Goal: Task Accomplishment & Management: Complete application form

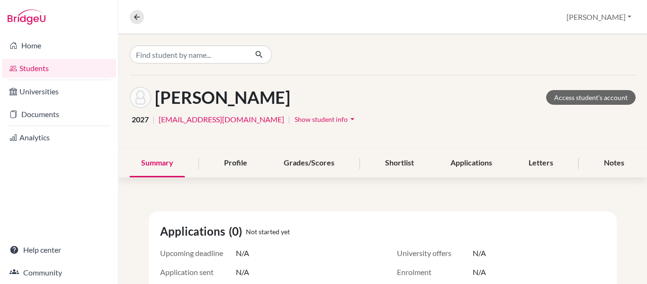
click at [31, 67] on link "Students" at bounding box center [59, 68] width 114 height 19
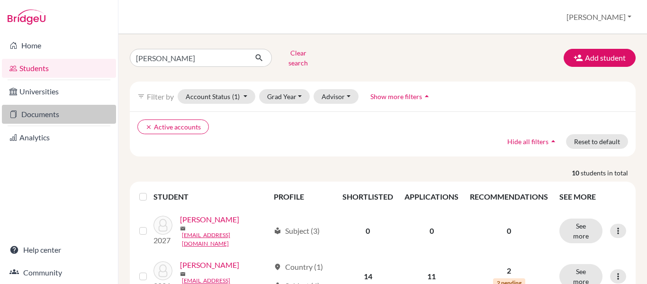
click at [44, 111] on link "Documents" at bounding box center [59, 114] width 114 height 19
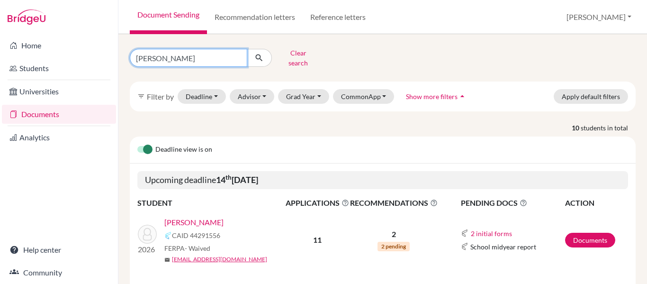
click at [175, 55] on input "[PERSON_NAME]" at bounding box center [188, 58] width 117 height 18
type input "g"
type input "rivera"
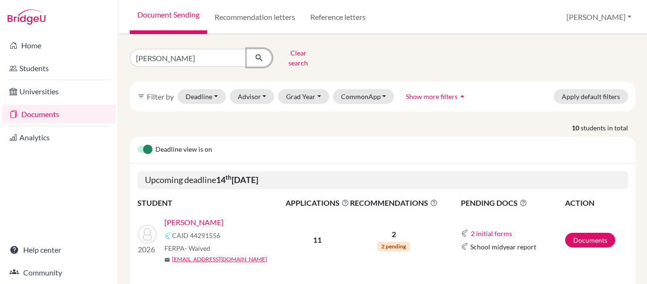
click at [260, 58] on icon "submit" at bounding box center [258, 57] width 9 height 9
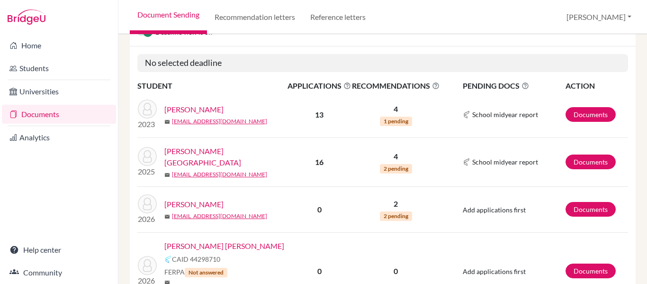
scroll to position [120, 0]
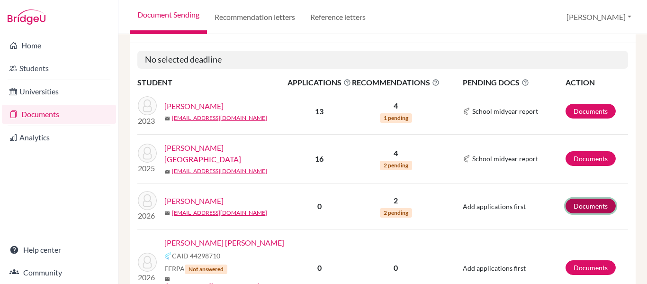
click at [593, 198] on link "Documents" at bounding box center [590, 205] width 50 height 15
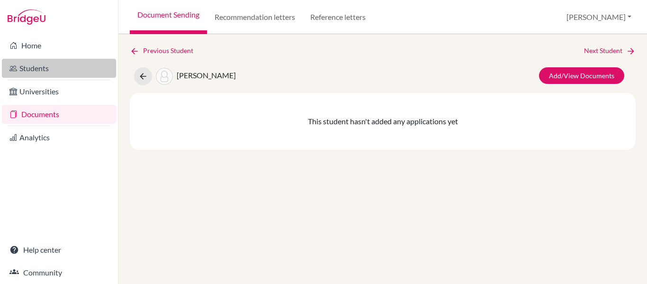
click at [45, 71] on link "Students" at bounding box center [59, 68] width 114 height 19
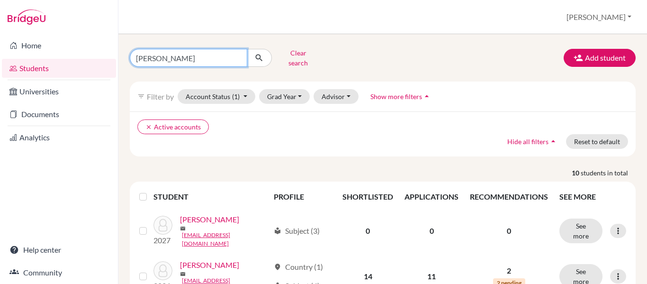
click at [169, 54] on input "[PERSON_NAME]" at bounding box center [188, 58] width 117 height 18
type input "g"
type input "[PERSON_NAME]"
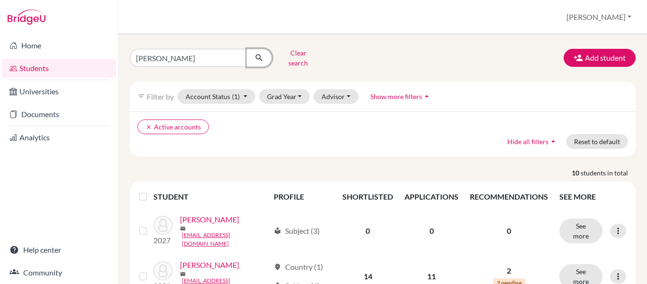
click at [257, 53] on icon "submit" at bounding box center [258, 57] width 9 height 9
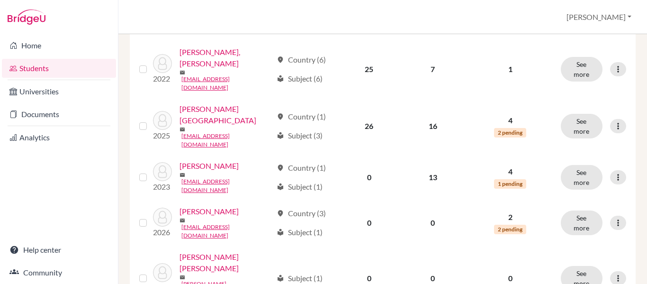
scroll to position [219, 0]
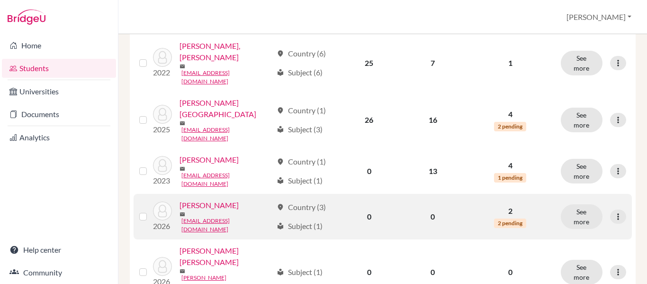
click at [202, 199] on link "[PERSON_NAME]" at bounding box center [208, 204] width 59 height 11
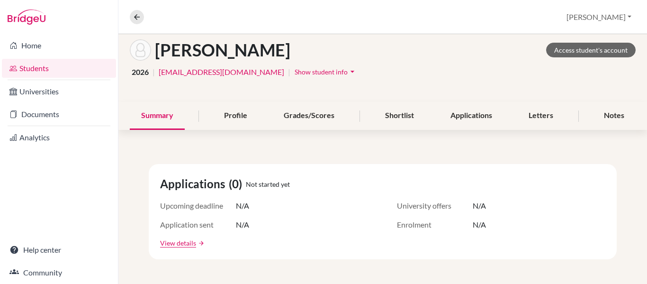
scroll to position [47, 0]
click at [38, 69] on link "Students" at bounding box center [59, 68] width 114 height 19
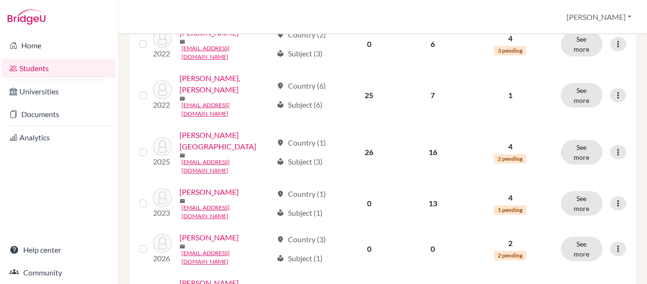
scroll to position [197, 0]
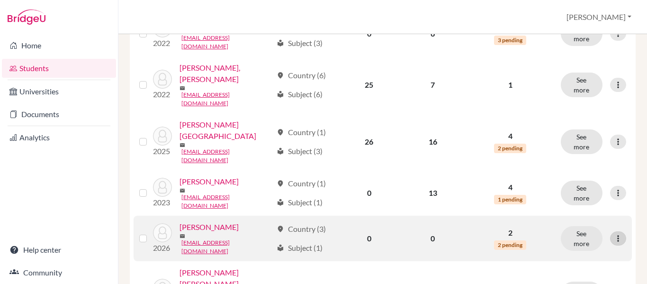
click at [619, 231] on div at bounding box center [618, 238] width 16 height 14
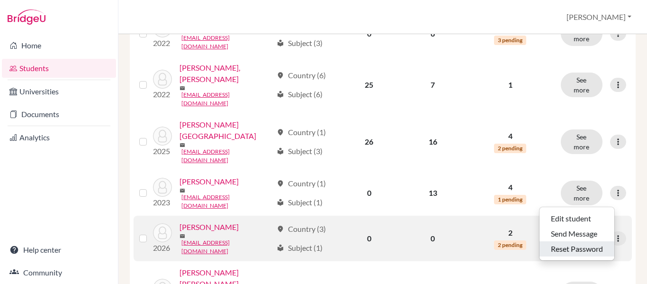
click at [560, 244] on button "Reset Password" at bounding box center [576, 248] width 75 height 15
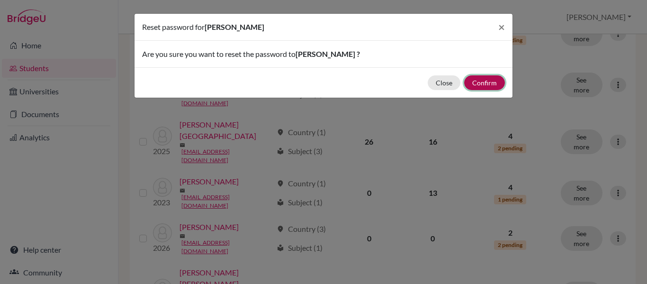
click at [478, 82] on button "Confirm" at bounding box center [484, 82] width 41 height 15
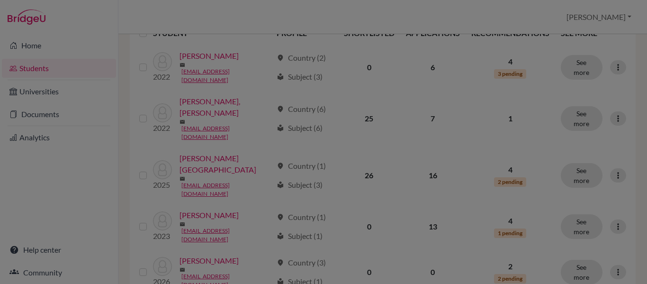
scroll to position [231, 0]
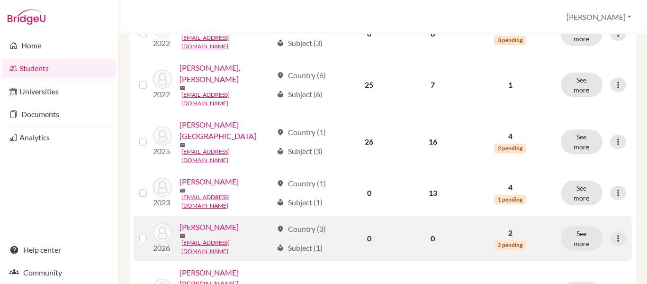
click at [209, 221] on link "[PERSON_NAME]" at bounding box center [208, 226] width 59 height 11
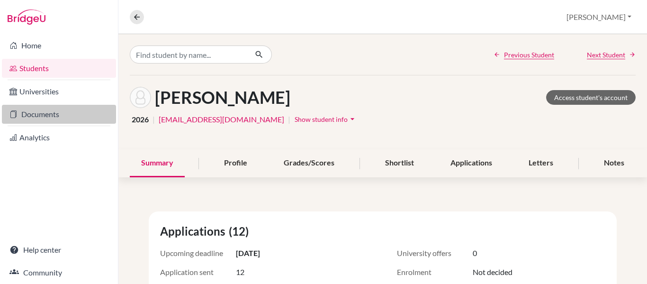
click at [40, 111] on link "Documents" at bounding box center [59, 114] width 114 height 19
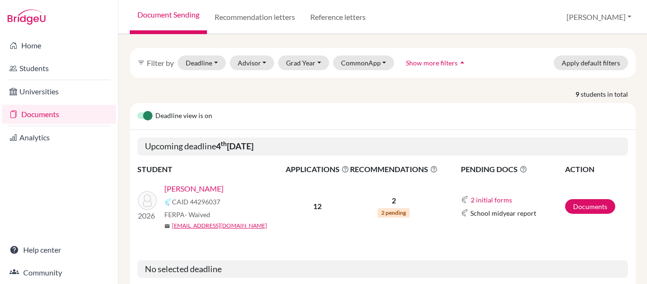
scroll to position [83, 0]
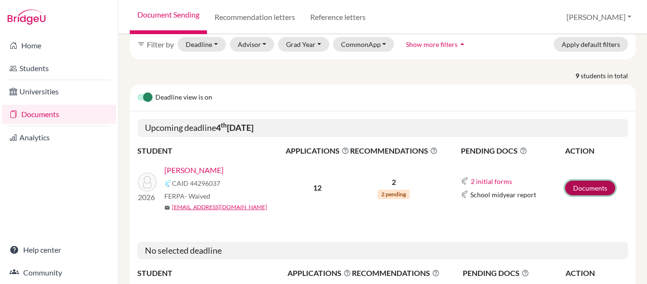
click at [580, 184] on link "Documents" at bounding box center [590, 187] width 50 height 15
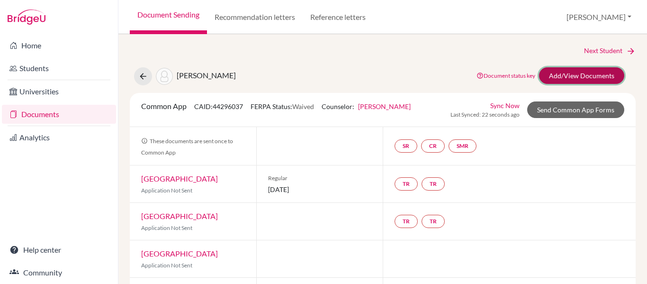
click at [580, 78] on link "Add/View Documents" at bounding box center [581, 75] width 85 height 17
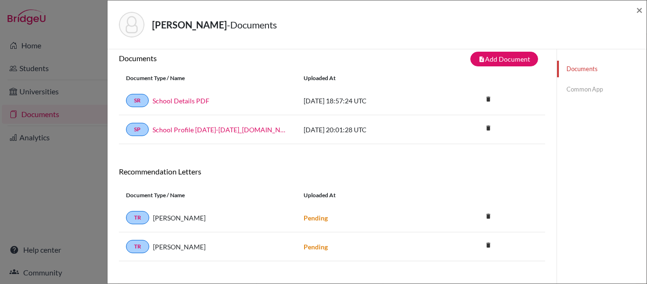
scroll to position [50, 0]
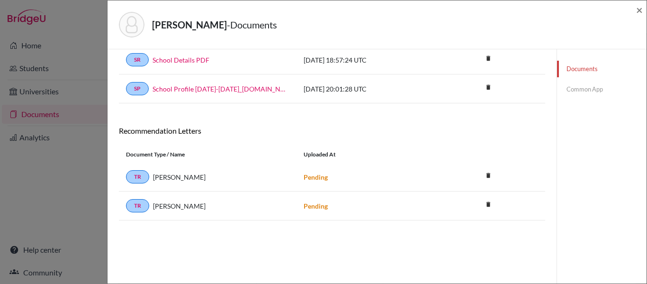
click at [579, 88] on link "Common App" at bounding box center [602, 89] width 90 height 17
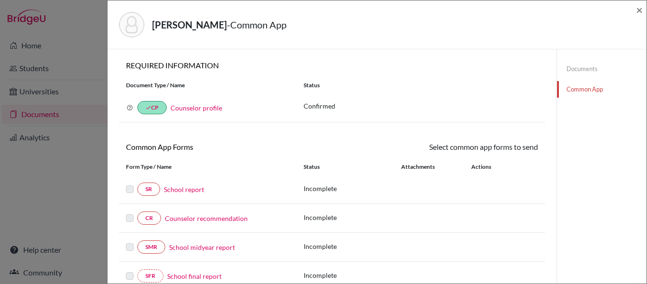
click at [199, 188] on link "School report" at bounding box center [184, 189] width 40 height 10
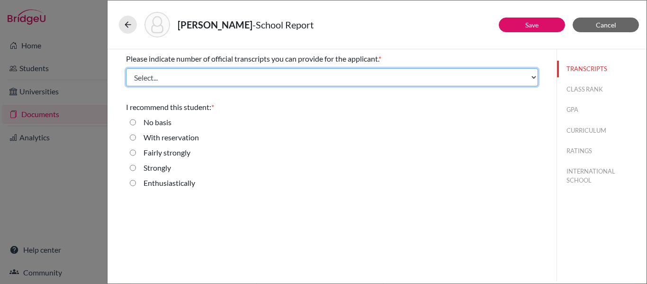
click at [189, 78] on select "Select... 1 2 3 4" at bounding box center [332, 77] width 412 height 18
select select "1"
click at [126, 68] on select "Select... 1 2 3 4" at bounding box center [332, 77] width 412 height 18
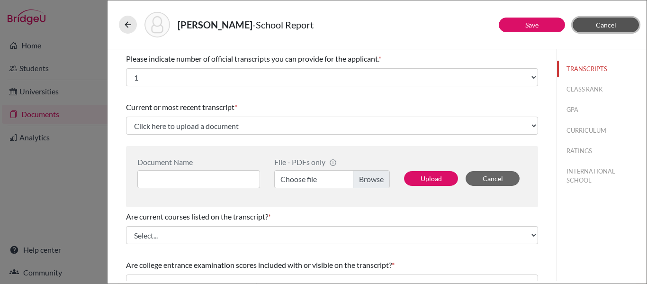
click at [616, 25] on button "Cancel" at bounding box center [606, 25] width 66 height 15
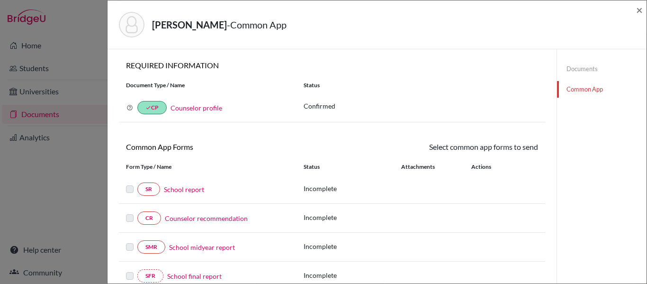
click at [572, 69] on link "Documents" at bounding box center [602, 69] width 90 height 17
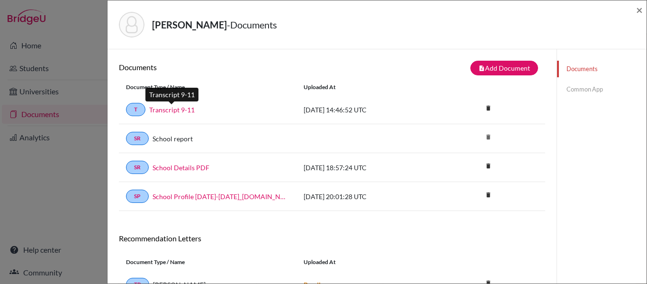
click at [157, 112] on link "Transcript 9-11" at bounding box center [171, 110] width 45 height 10
click at [580, 87] on link "Common App" at bounding box center [602, 89] width 90 height 17
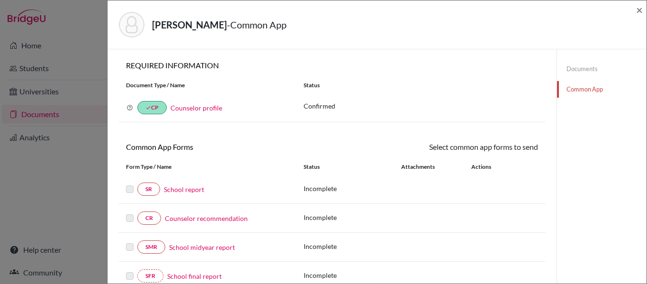
click at [187, 187] on link "School report" at bounding box center [184, 189] width 40 height 10
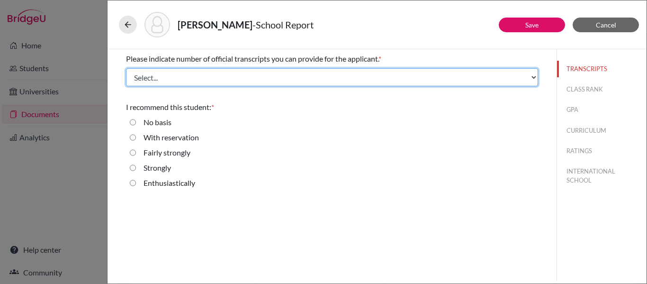
click at [175, 77] on select "Select... 1 2 3 4" at bounding box center [332, 77] width 412 height 18
select select "1"
click at [126, 68] on select "Select... 1 2 3 4" at bounding box center [332, 77] width 412 height 18
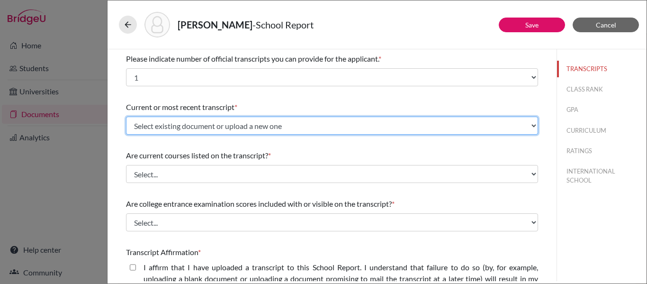
click at [172, 122] on select "Select existing document or upload a new one Transcript 9-11 Upload New File" at bounding box center [332, 126] width 412 height 18
select select "671128"
click at [126, 117] on select "Select existing document or upload a new one Transcript 9-11 Upload New File" at bounding box center [332, 126] width 412 height 18
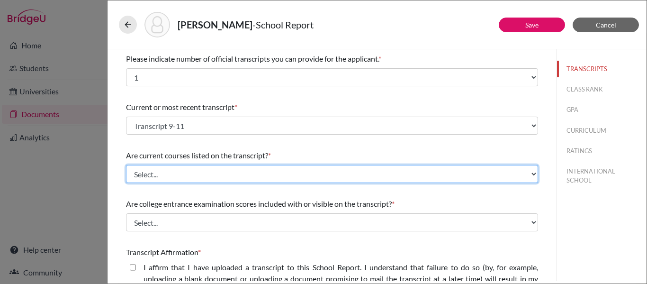
click at [166, 171] on select "Select... Yes No" at bounding box center [332, 174] width 412 height 18
select select "0"
click at [126, 165] on select "Select... Yes No" at bounding box center [332, 174] width 412 height 18
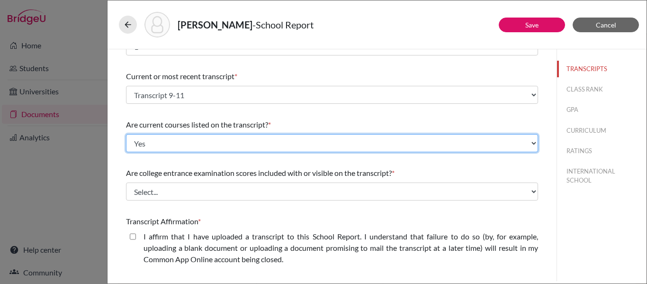
scroll to position [31, 0]
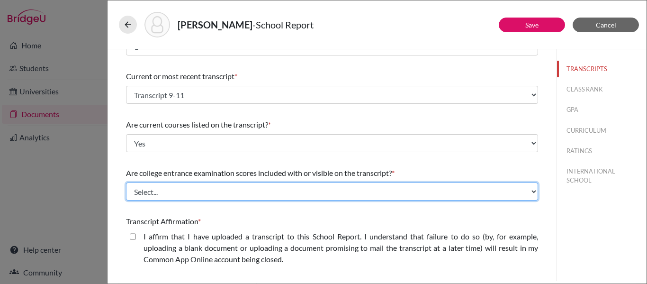
click at [166, 189] on select "Select... Yes No" at bounding box center [332, 191] width 412 height 18
select select "1"
click at [126, 182] on select "Select... Yes No" at bounding box center [332, 191] width 412 height 18
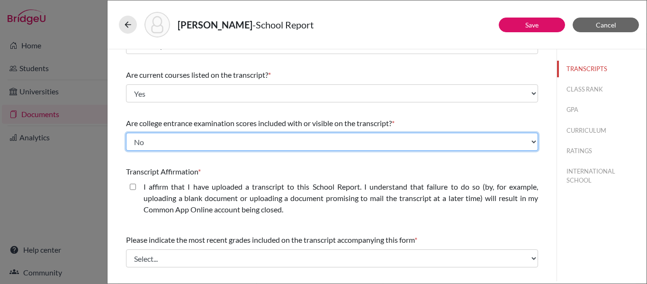
scroll to position [87, 0]
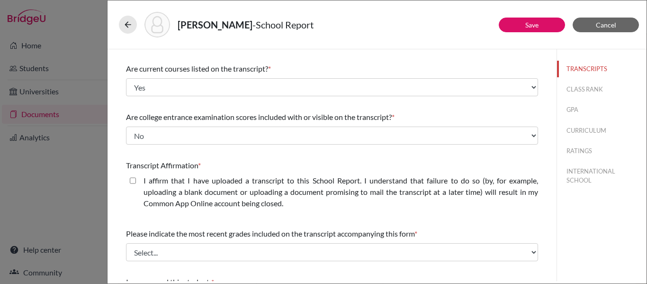
click at [135, 179] on closed\ "I affirm that I have uploaded a transcript to this School Report. I understand …" at bounding box center [133, 180] width 6 height 11
checkbox closed\ "true"
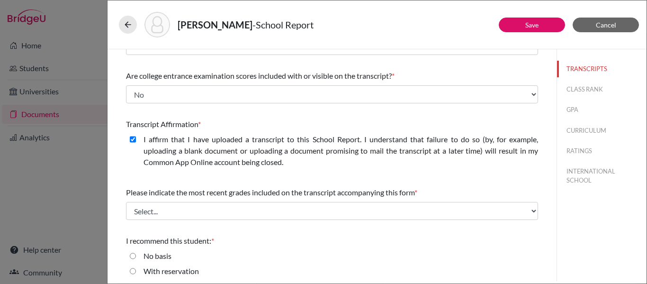
scroll to position [136, 0]
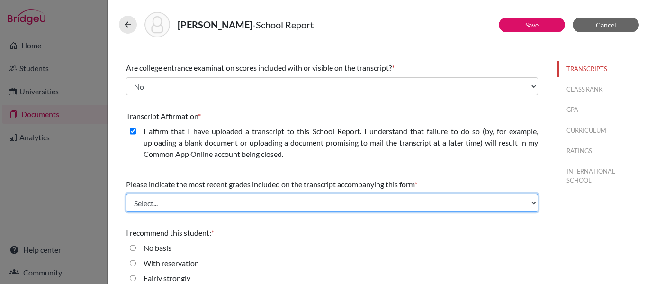
click at [156, 206] on select "Select... Final junior year grades 1st Quarter senior year grades 2nd Quarter/1…" at bounding box center [332, 203] width 412 height 18
select select "0"
click at [126, 194] on select "Select... Final junior year grades 1st Quarter senior year grades 2nd Quarter/1…" at bounding box center [332, 203] width 412 height 18
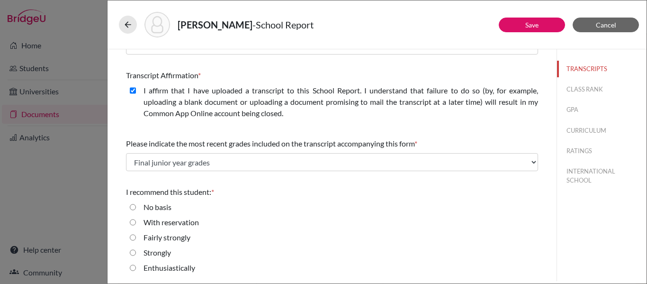
click at [132, 268] on input "Enthusiastically" at bounding box center [133, 267] width 6 height 11
radio input "true"
click at [585, 85] on button "CLASS RANK" at bounding box center [602, 89] width 90 height 17
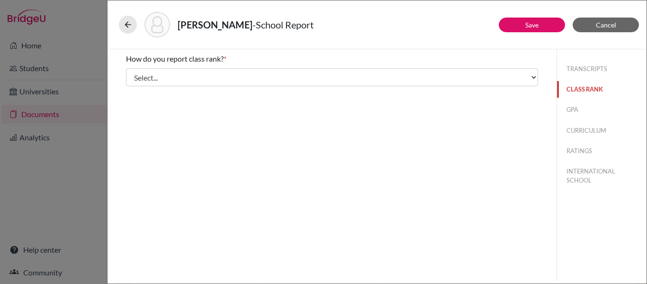
scroll to position [0, 0]
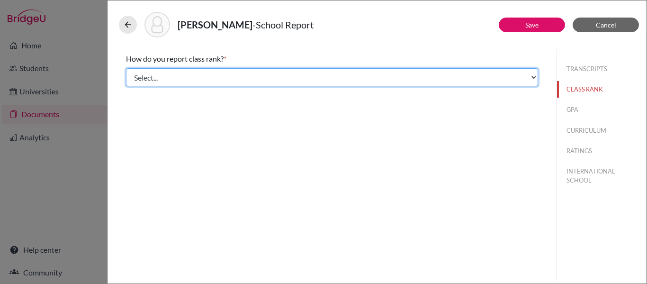
click at [471, 73] on select "Select... Exact Decile Quintile Quartile None" at bounding box center [332, 77] width 412 height 18
select select "5"
click at [126, 68] on select "Select... Exact Decile Quintile Quartile None" at bounding box center [332, 77] width 412 height 18
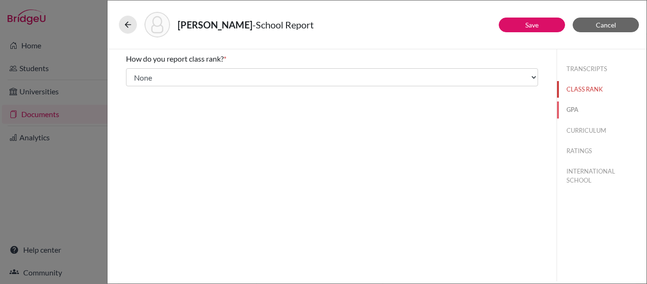
click at [571, 108] on button "GPA" at bounding box center [602, 109] width 90 height 17
click at [132, 73] on input "Yes" at bounding box center [133, 73] width 6 height 11
radio input "true"
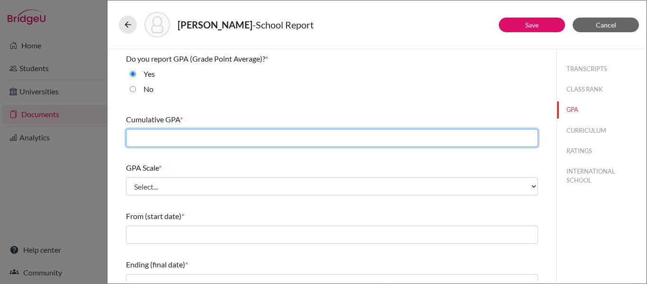
click at [148, 136] on input "text" at bounding box center [332, 138] width 412 height 18
type input "4.24"
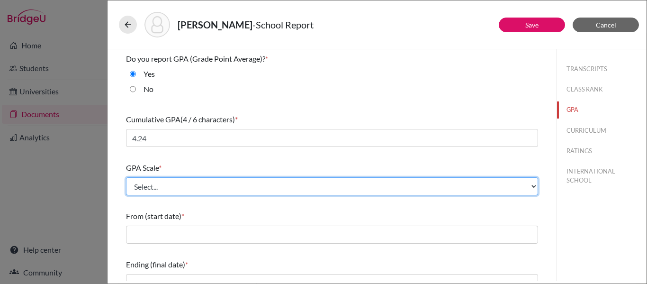
click at [179, 182] on select "Select... 4 5 6 7 8 9 10 11 12 13 14 15 16 17 18 19 20 100" at bounding box center [332, 186] width 412 height 18
select select "4"
click at [126, 177] on select "Select... 4 5 6 7 8 9 10 11 12 13 14 15 16 17 18 19 20 100" at bounding box center [332, 186] width 412 height 18
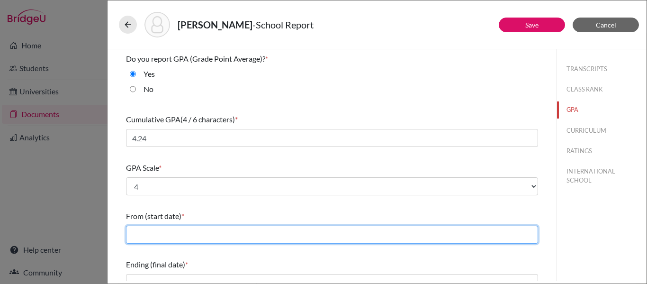
click at [147, 235] on input "text" at bounding box center [332, 234] width 412 height 18
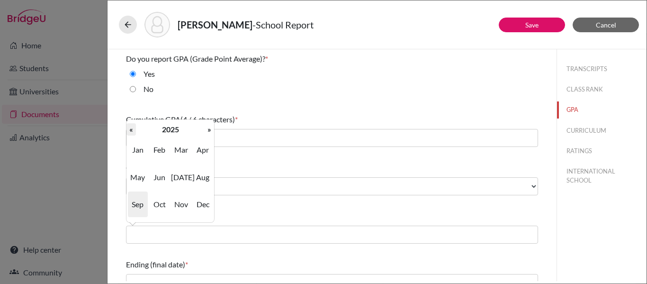
click at [130, 130] on th "«" at bounding box center [130, 129] width 9 height 12
click at [202, 178] on span "Aug" at bounding box center [203, 177] width 20 height 26
type input "08/2022"
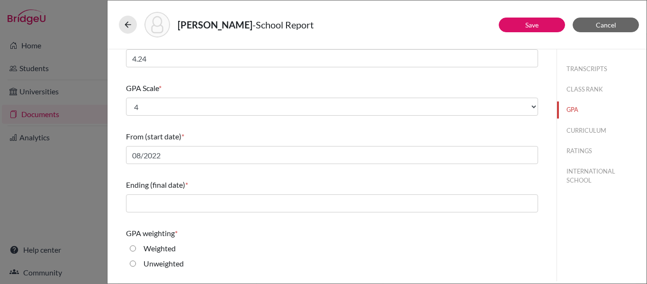
scroll to position [100, 0]
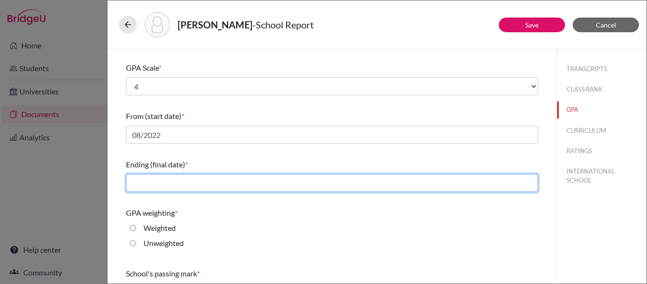
click at [179, 184] on input "text" at bounding box center [332, 183] width 412 height 18
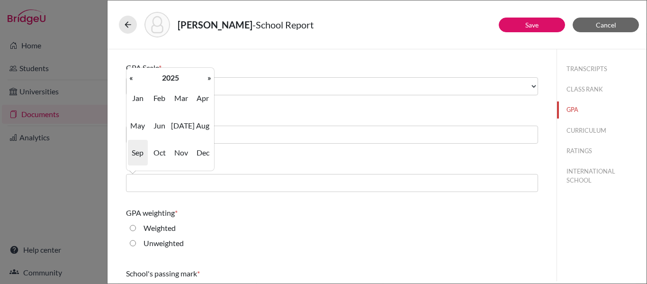
click at [236, 155] on div "Ending (final date) *" at bounding box center [332, 175] width 412 height 41
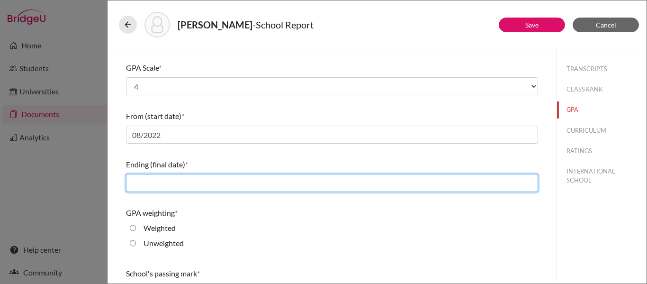
click at [146, 183] on input "text" at bounding box center [332, 183] width 412 height 18
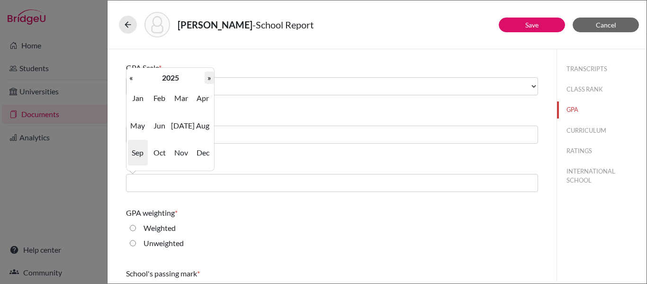
click at [211, 76] on th "»" at bounding box center [209, 78] width 9 height 12
click at [134, 126] on span "May" at bounding box center [138, 126] width 20 height 26
type input "05/2026"
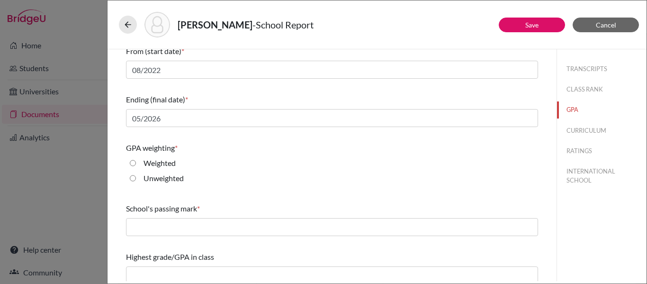
scroll to position [172, 0]
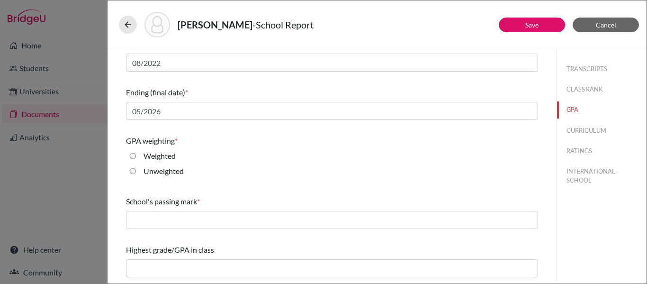
click at [131, 157] on input "Weighted" at bounding box center [133, 155] width 6 height 11
radio input "true"
click at [135, 156] on input "Weighted" at bounding box center [133, 155] width 6 height 11
click at [133, 156] on input "Weighted" at bounding box center [133, 155] width 6 height 11
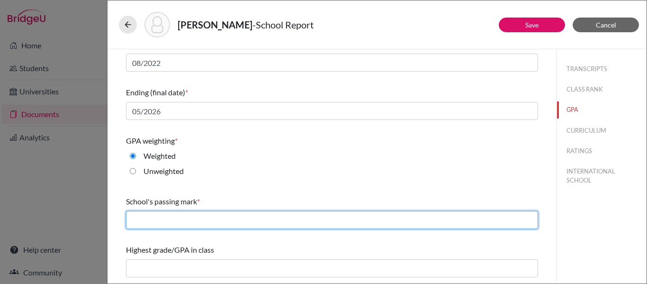
click at [137, 223] on input "text" at bounding box center [332, 220] width 412 height 18
type input "70"
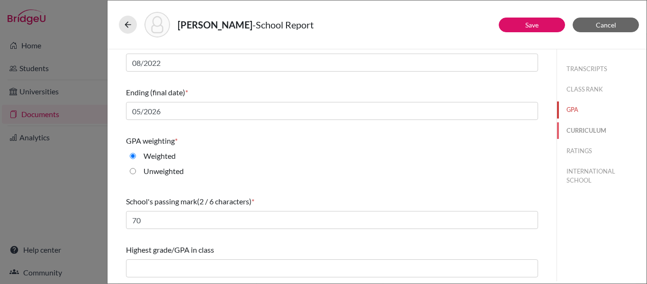
click at [584, 131] on button "CURRICULUM" at bounding box center [602, 130] width 90 height 17
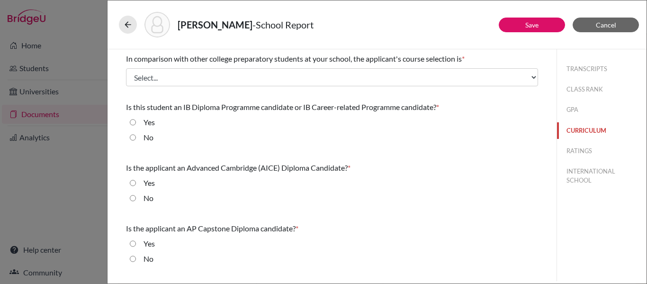
scroll to position [0, 0]
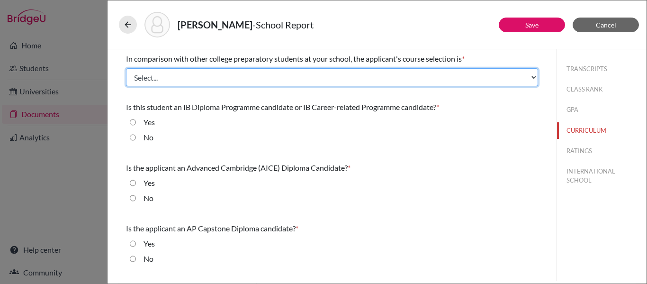
click at [279, 79] on select "Select... Less than demanding Average Demanding Very demanding Most demanding P…" at bounding box center [332, 77] width 412 height 18
select select "4"
click at [126, 68] on select "Select... Less than demanding Average Demanding Very demanding Most demanding P…" at bounding box center [332, 77] width 412 height 18
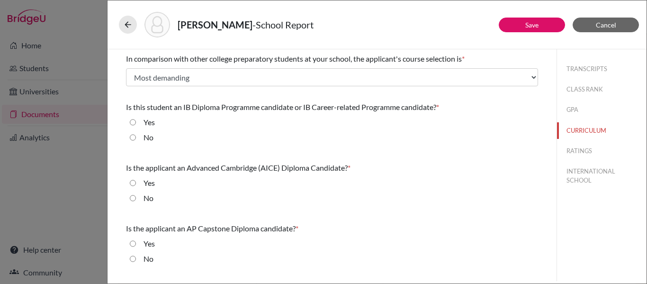
click at [134, 120] on input "Yes" at bounding box center [133, 122] width 6 height 11
radio input "true"
click at [132, 198] on input "No" at bounding box center [133, 197] width 6 height 11
radio input "true"
click at [133, 259] on input "No" at bounding box center [133, 258] width 6 height 11
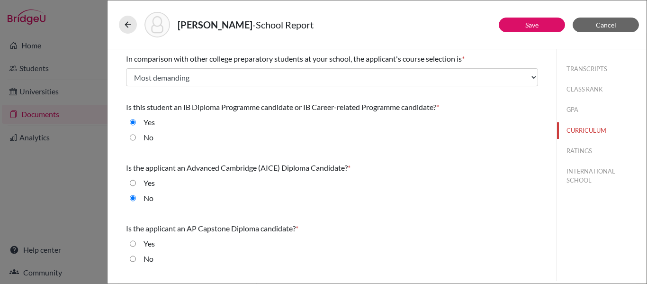
radio input "true"
click at [580, 148] on button "RATINGS" at bounding box center [602, 151] width 90 height 17
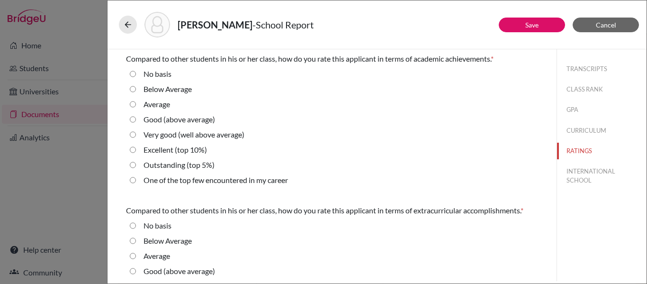
click at [134, 163] on 5\%\) "Outstanding (top 5%)" at bounding box center [133, 164] width 6 height 11
radio 5\%\) "true"
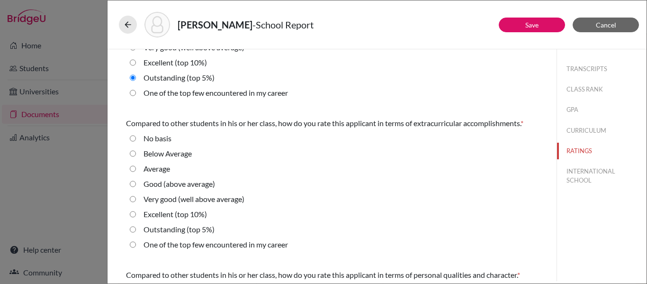
scroll to position [88, 0]
click at [132, 229] on 5\%\) "Outstanding (top 5%)" at bounding box center [133, 228] width 6 height 11
radio 5\%\) "true"
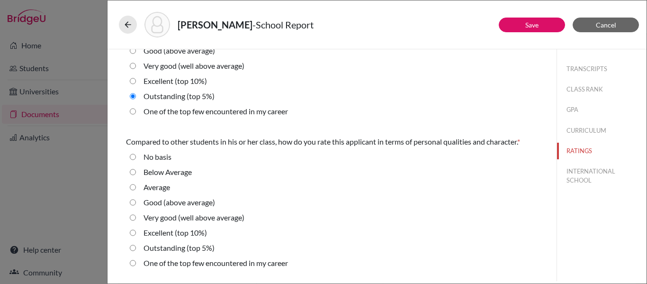
scroll to position [221, 0]
click at [135, 248] on 5\%\) "Outstanding (top 5%)" at bounding box center [133, 247] width 6 height 11
radio 5\%\) "true"
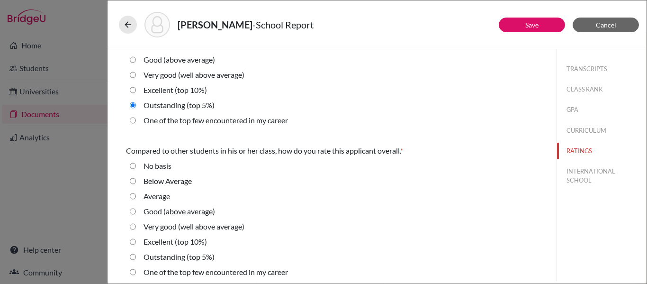
scroll to position [367, 0]
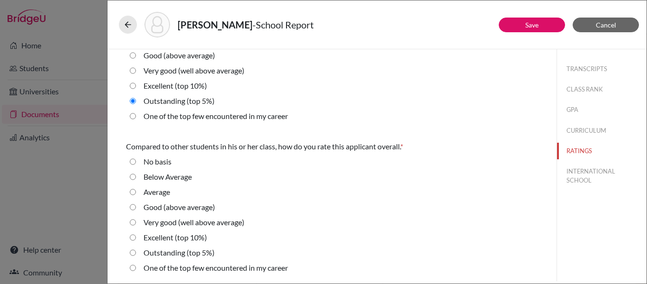
click at [134, 251] on 5\%\) "Outstanding (top 5%)" at bounding box center [133, 252] width 6 height 11
radio 5\%\) "true"
click at [580, 171] on button "INTERNATIONAL SCHOOL" at bounding box center [602, 176] width 90 height 26
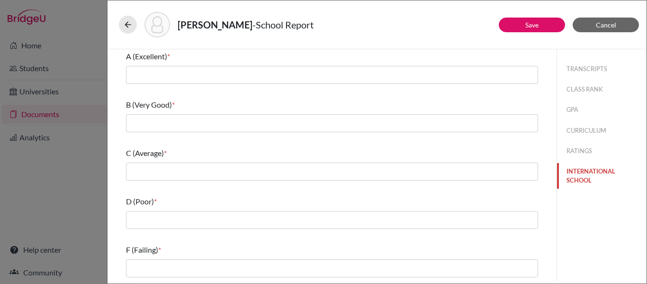
scroll to position [0, 0]
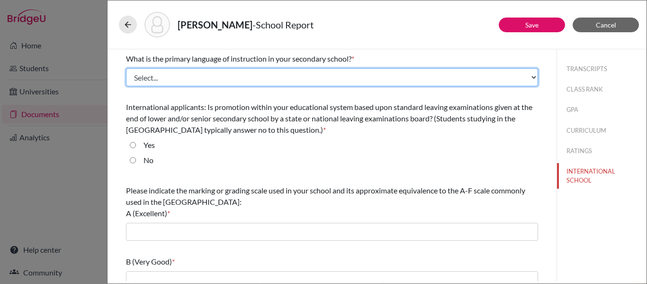
click at [488, 84] on select "Select... Albanian Arabic Armenian Assamese Azerbaijani Belarusian Bengali Bulg…" at bounding box center [332, 77] width 412 height 18
select select "14"
click at [126, 68] on select "Select... Albanian Arabic Armenian Assamese Azerbaijani Belarusian Bengali Bulg…" at bounding box center [332, 77] width 412 height 18
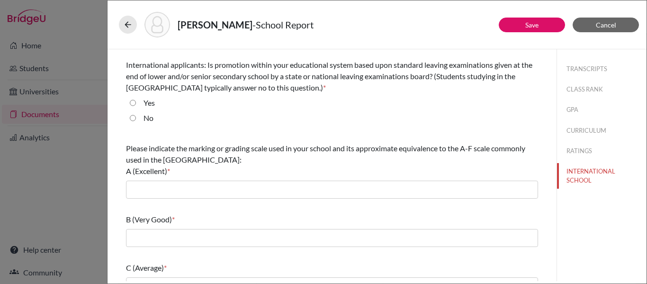
scroll to position [35, 0]
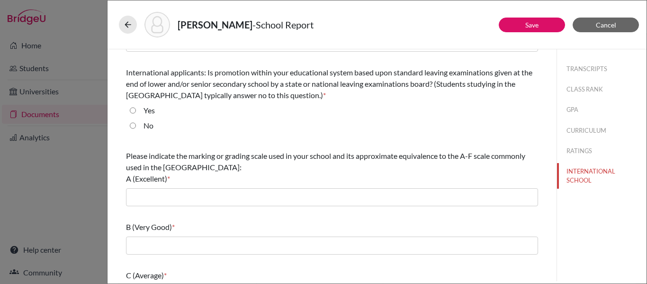
click at [136, 125] on div "No" at bounding box center [145, 127] width 18 height 15
click at [133, 125] on input "No" at bounding box center [133, 125] width 6 height 11
radio input "true"
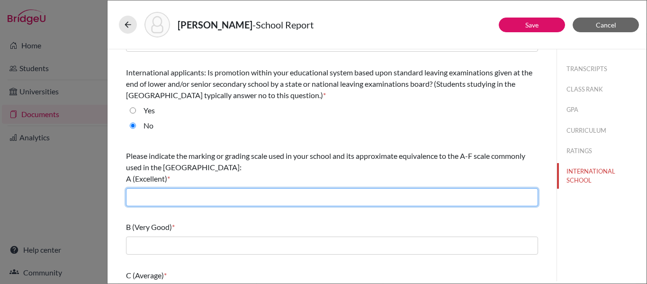
click at [144, 195] on input "text" at bounding box center [332, 197] width 412 height 18
type input "93-100"
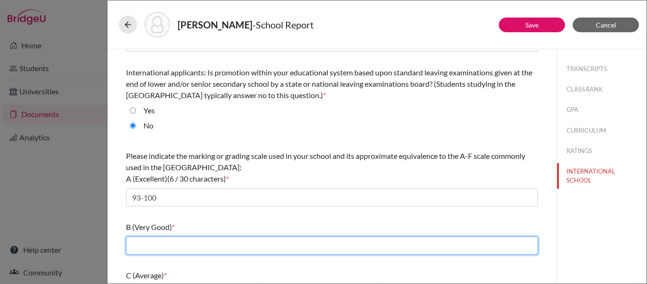
click at [141, 251] on input "text" at bounding box center [332, 245] width 412 height 18
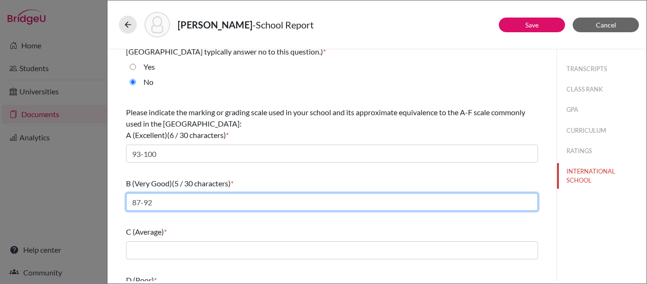
scroll to position [79, 0]
click at [141, 199] on input "87-92" at bounding box center [332, 201] width 412 height 18
type input "85-92"
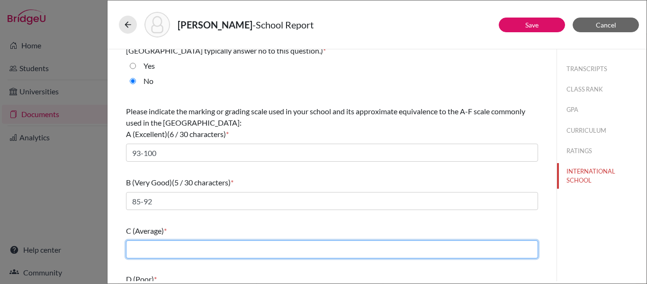
click at [137, 247] on input "text" at bounding box center [332, 249] width 412 height 18
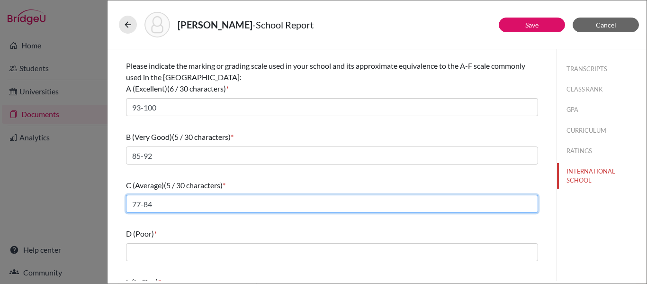
scroll to position [126, 0]
type input "77-84"
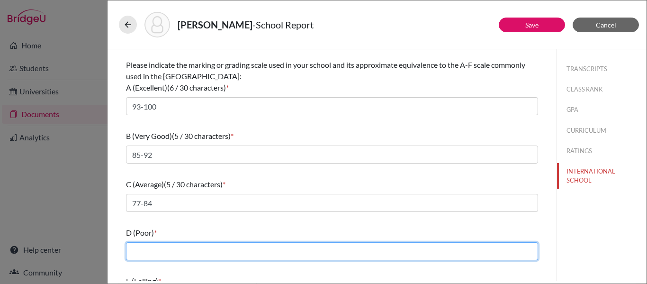
click at [134, 257] on input "text" at bounding box center [332, 251] width 412 height 18
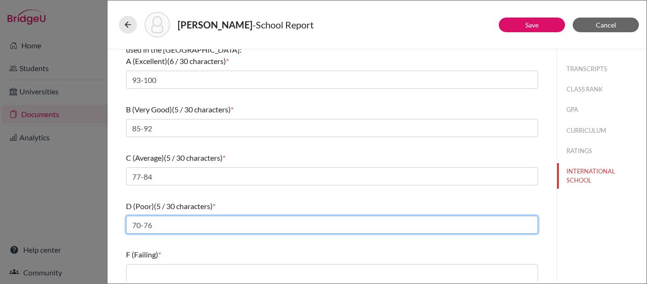
scroll to position [157, 0]
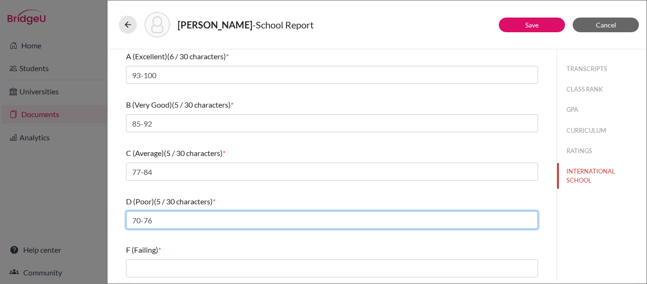
type input "70-76"
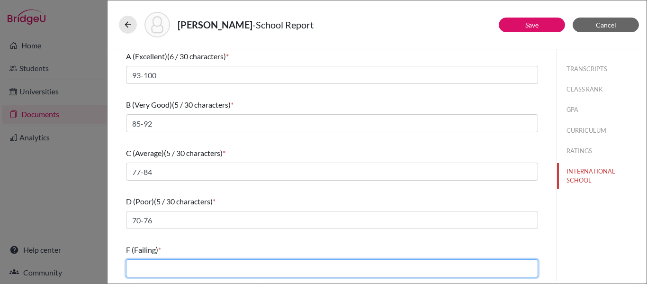
click at [138, 269] on input "text" at bounding box center [332, 268] width 412 height 18
type input "0-69"
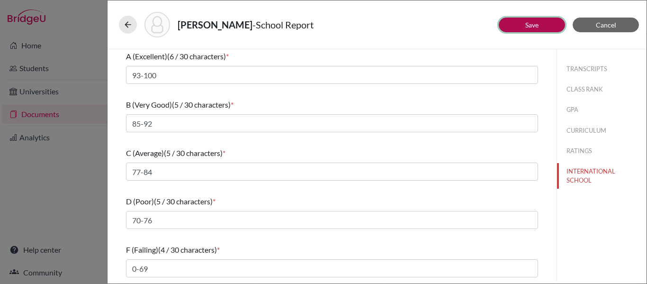
click at [515, 28] on button "Save" at bounding box center [532, 25] width 66 height 15
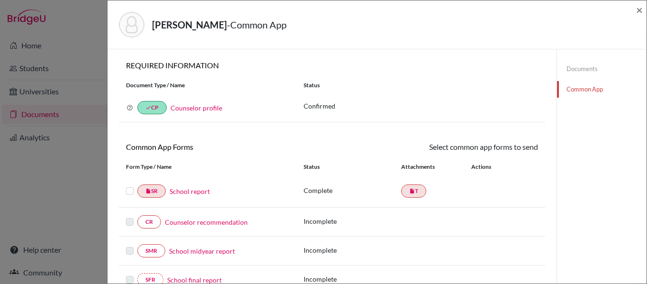
click at [130, 185] on label at bounding box center [130, 185] width 8 height 0
click at [0, 0] on input "checkbox" at bounding box center [0, 0] width 0 height 0
click at [526, 150] on link "Send" at bounding box center [518, 148] width 39 height 15
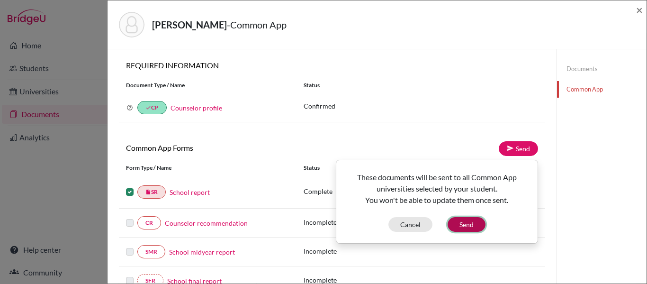
click at [471, 221] on button "Send" at bounding box center [467, 224] width 38 height 15
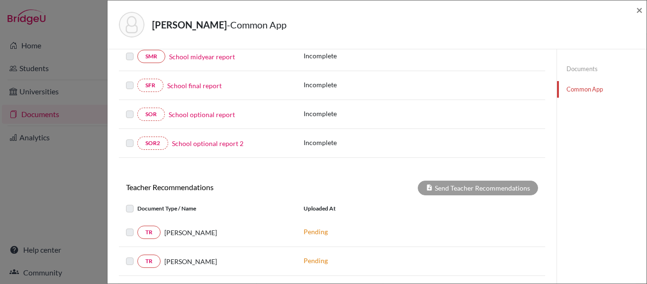
scroll to position [212, 0]
